Goal: Task Accomplishment & Management: Use online tool/utility

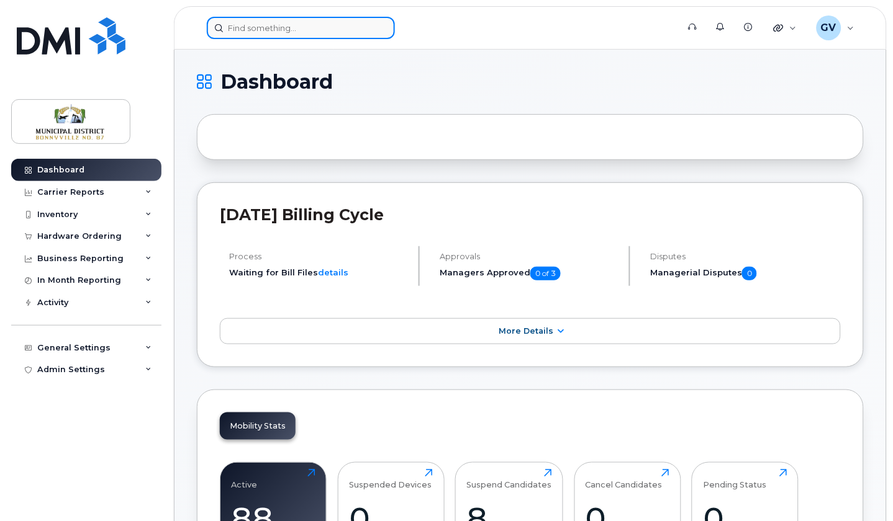
click at [331, 25] on input at bounding box center [301, 28] width 188 height 22
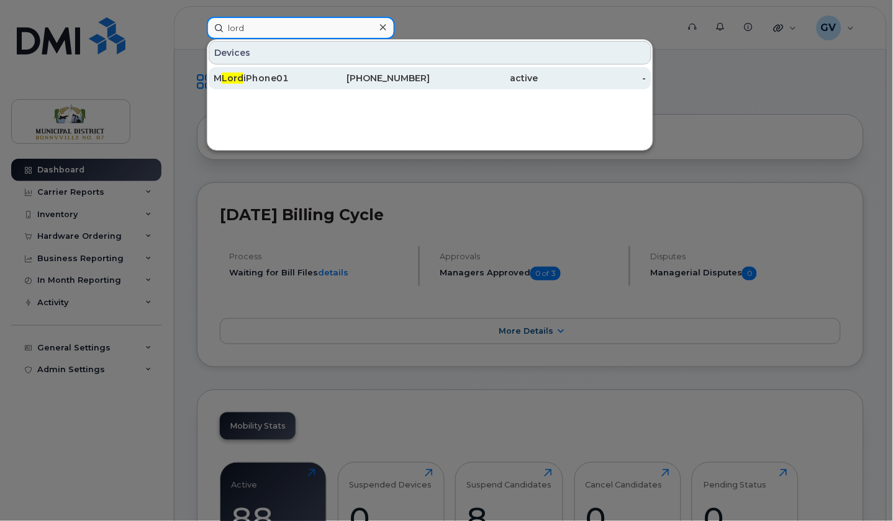
type input "lord"
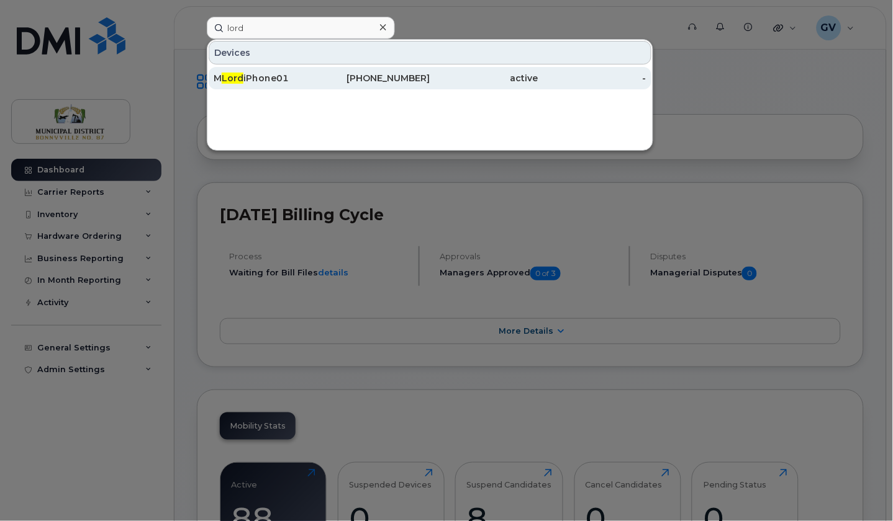
click at [261, 75] on div "M Lord iPhone01" at bounding box center [268, 78] width 108 height 12
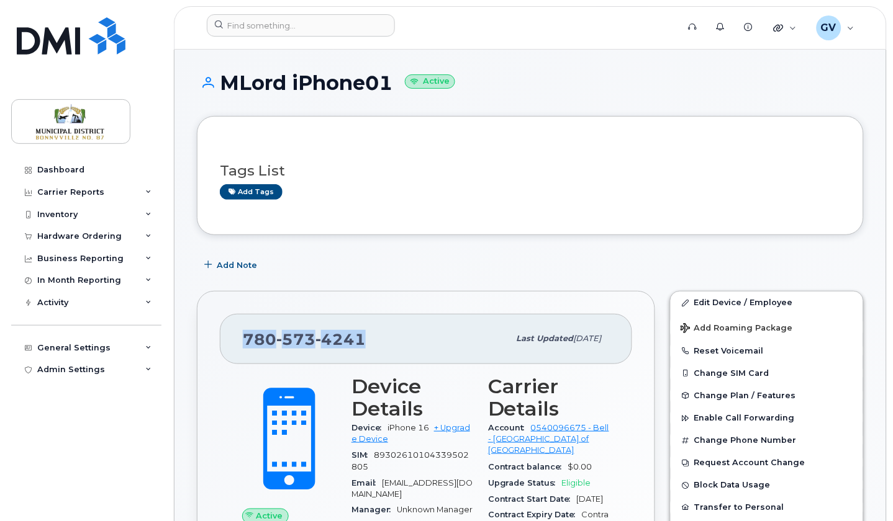
drag, startPoint x: 368, startPoint y: 340, endPoint x: 244, endPoint y: 341, distance: 124.2
click at [244, 341] on div "[PHONE_NUMBER]" at bounding box center [376, 339] width 266 height 26
copy span "[PHONE_NUMBER]"
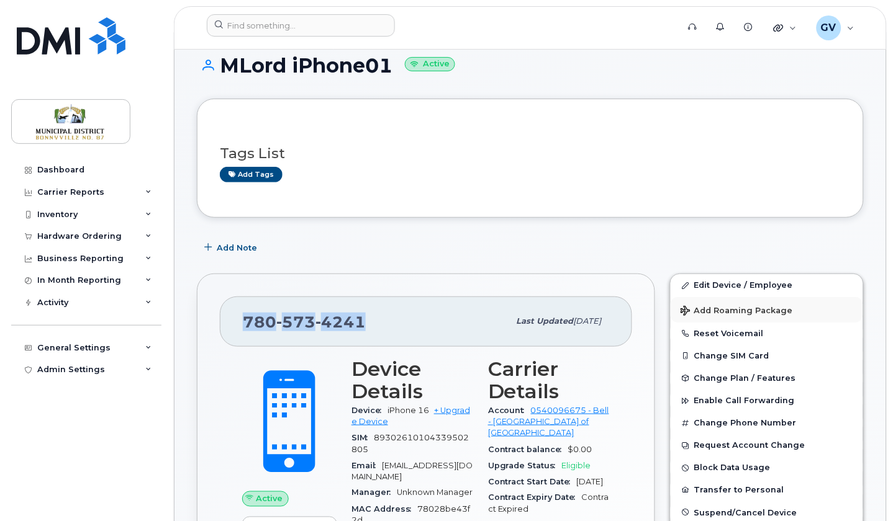
scroll to position [103, 0]
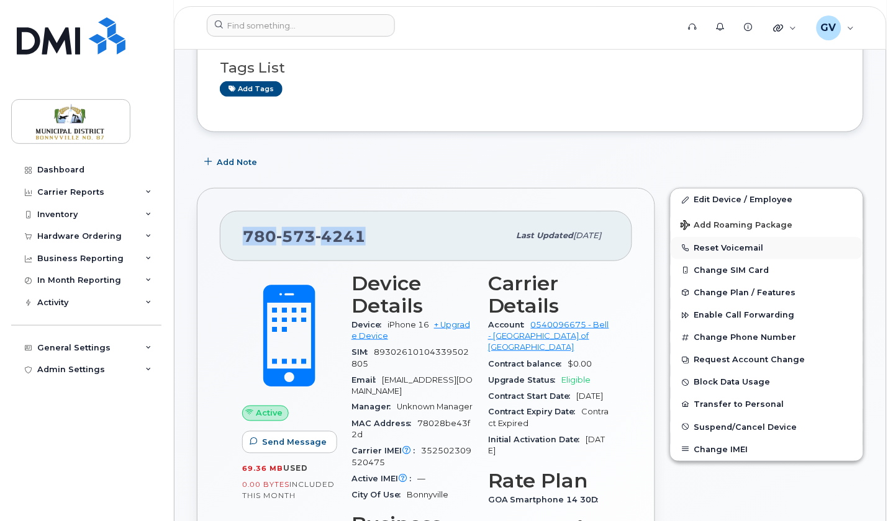
click at [739, 248] on button "Reset Voicemail" at bounding box center [766, 248] width 192 height 22
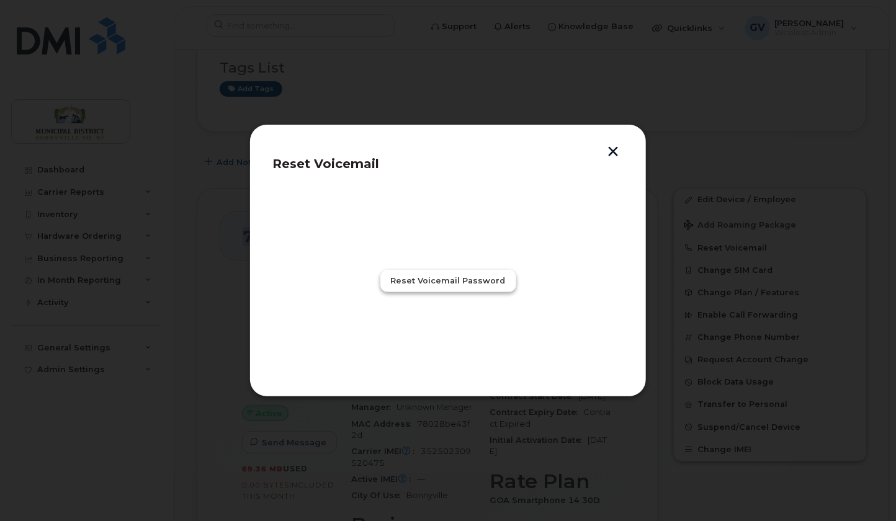
click at [479, 283] on span "Reset Voicemail Password" at bounding box center [448, 281] width 115 height 12
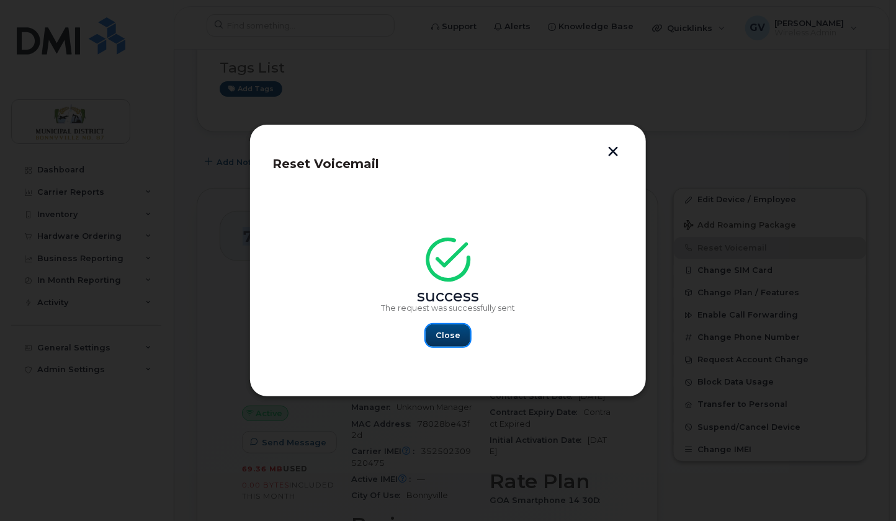
click at [449, 335] on span "Close" at bounding box center [448, 336] width 25 height 12
